Goal: Transaction & Acquisition: Purchase product/service

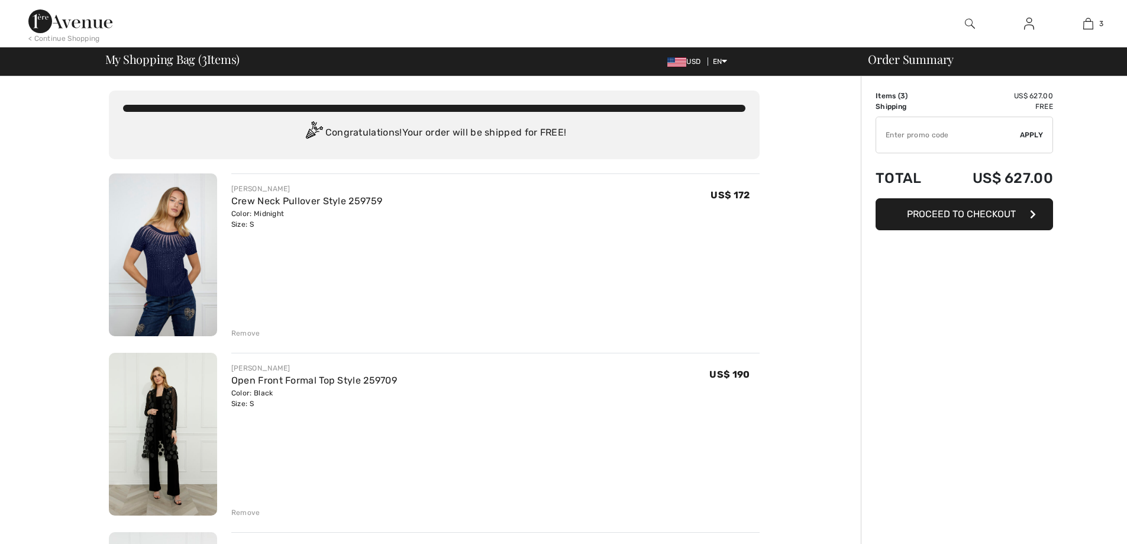
click at [163, 266] on img at bounding box center [163, 254] width 108 height 163
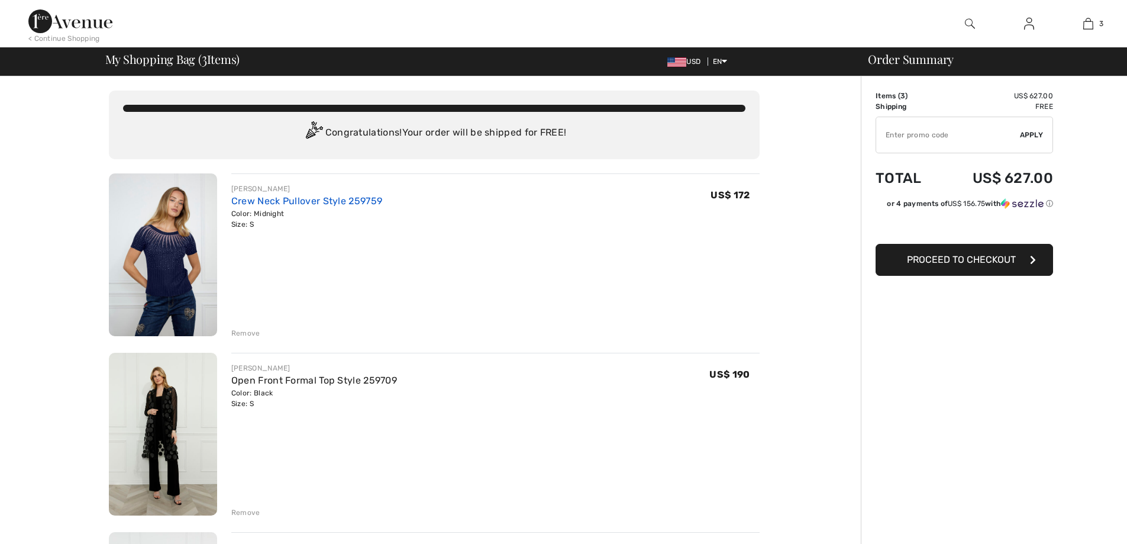
click at [295, 206] on link "Crew Neck Pullover Style 259759" at bounding box center [306, 200] width 151 height 11
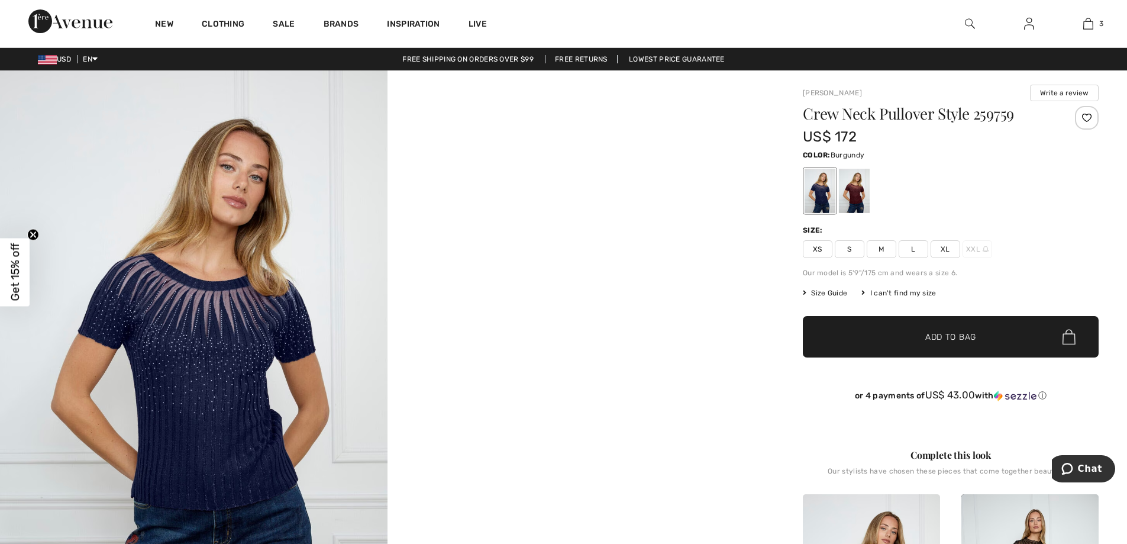
click at [855, 198] on div at bounding box center [854, 191] width 31 height 44
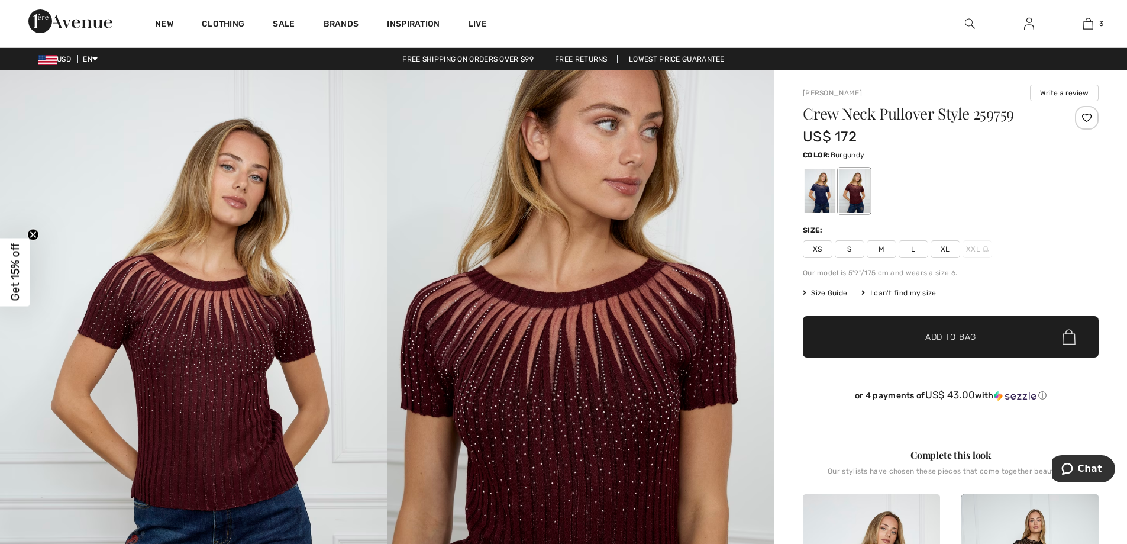
click at [971, 343] on span "Add to Bag" at bounding box center [950, 337] width 51 height 12
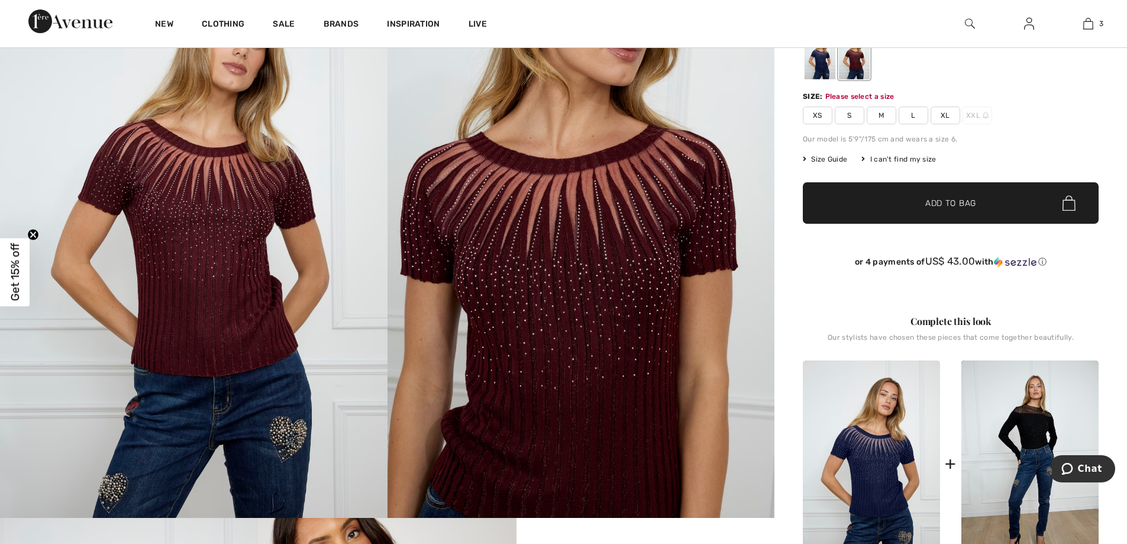
scroll to position [140, 0]
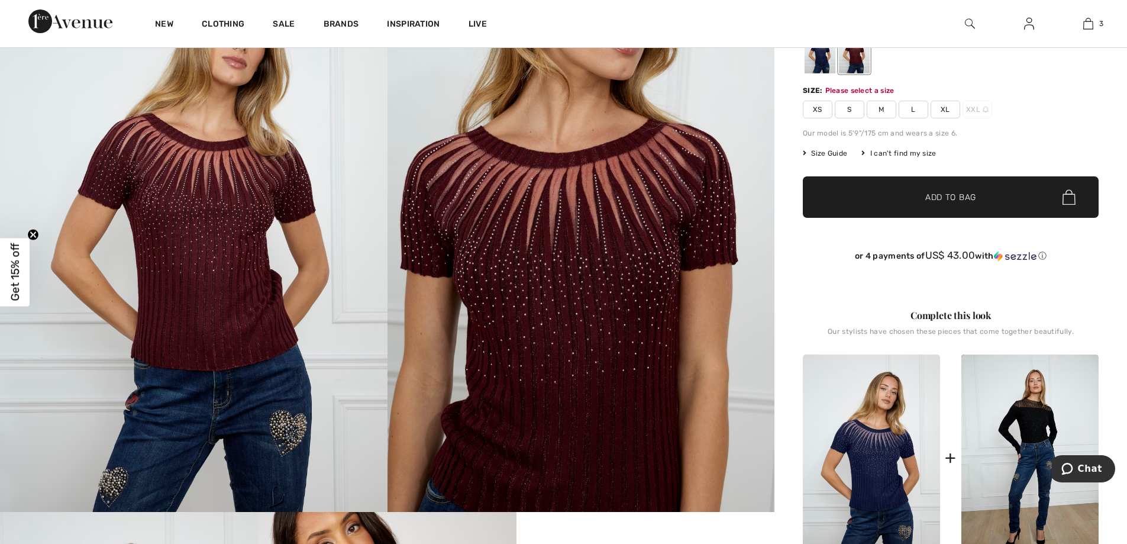
click at [856, 116] on span "S" at bounding box center [849, 110] width 30 height 18
click at [966, 203] on span "Add to Bag" at bounding box center [950, 197] width 51 height 12
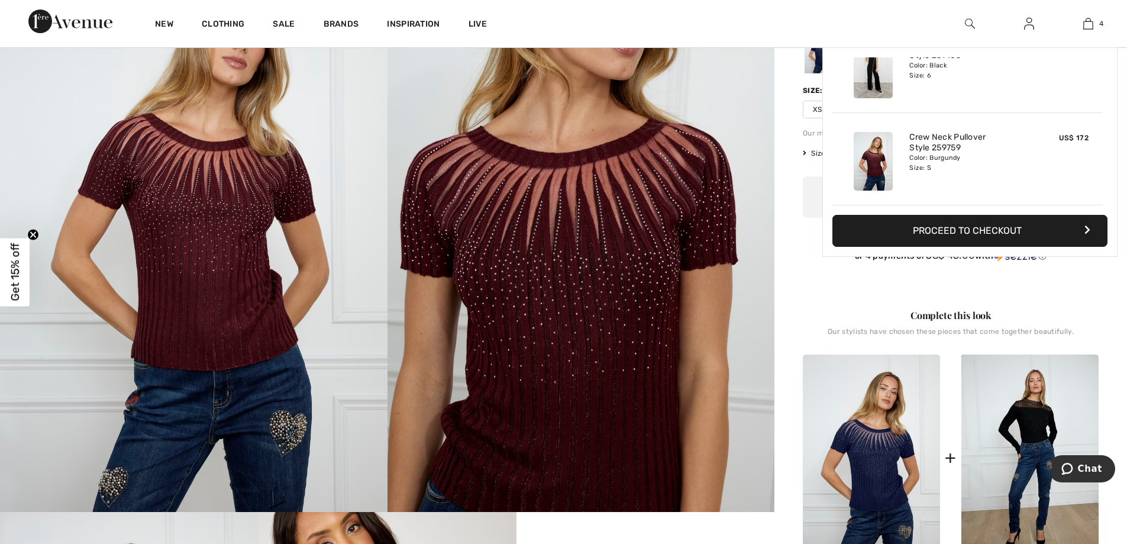
scroll to position [254, 0]
click at [1091, 24] on link "4" at bounding box center [1088, 24] width 58 height 14
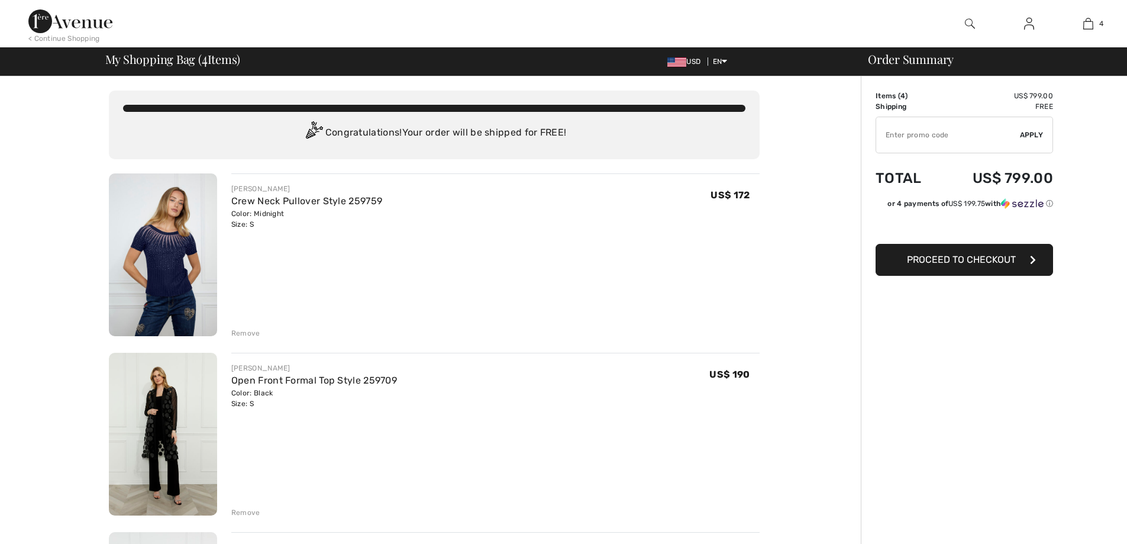
click at [256, 338] on div "Remove" at bounding box center [245, 333] width 29 height 11
